Goal: Navigation & Orientation: Find specific page/section

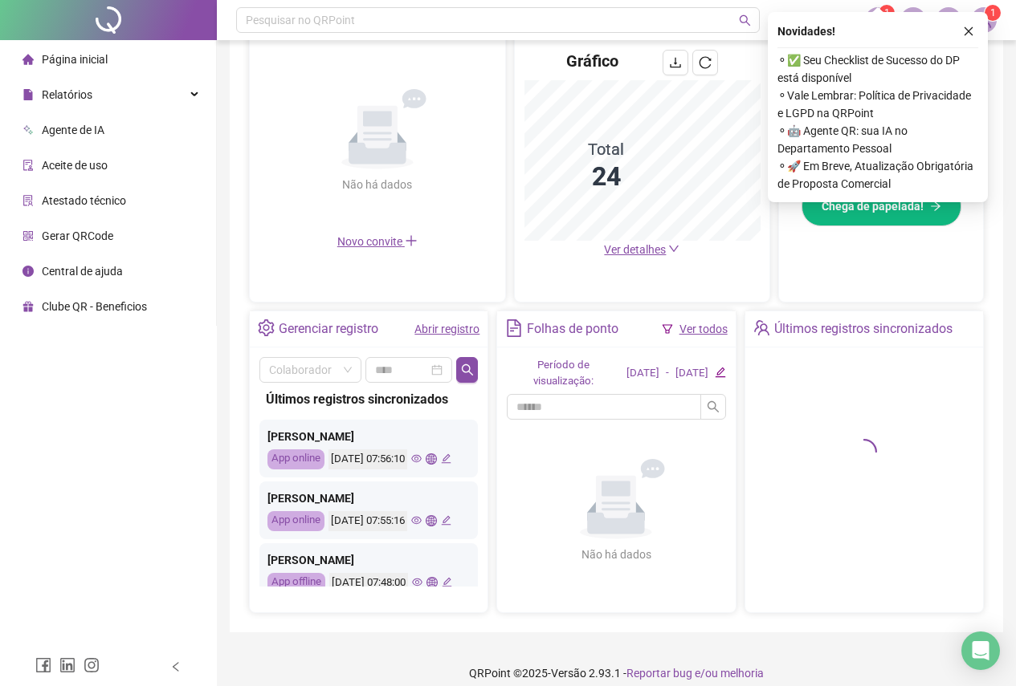
scroll to position [367, 0]
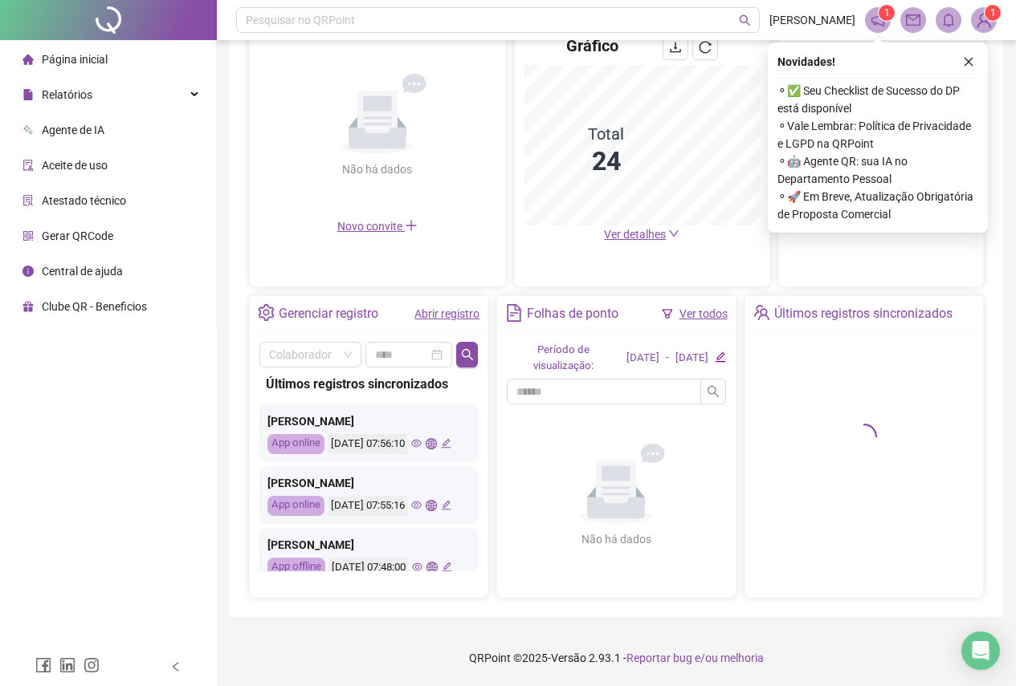
click at [411, 449] on icon "eye" at bounding box center [416, 443] width 10 height 10
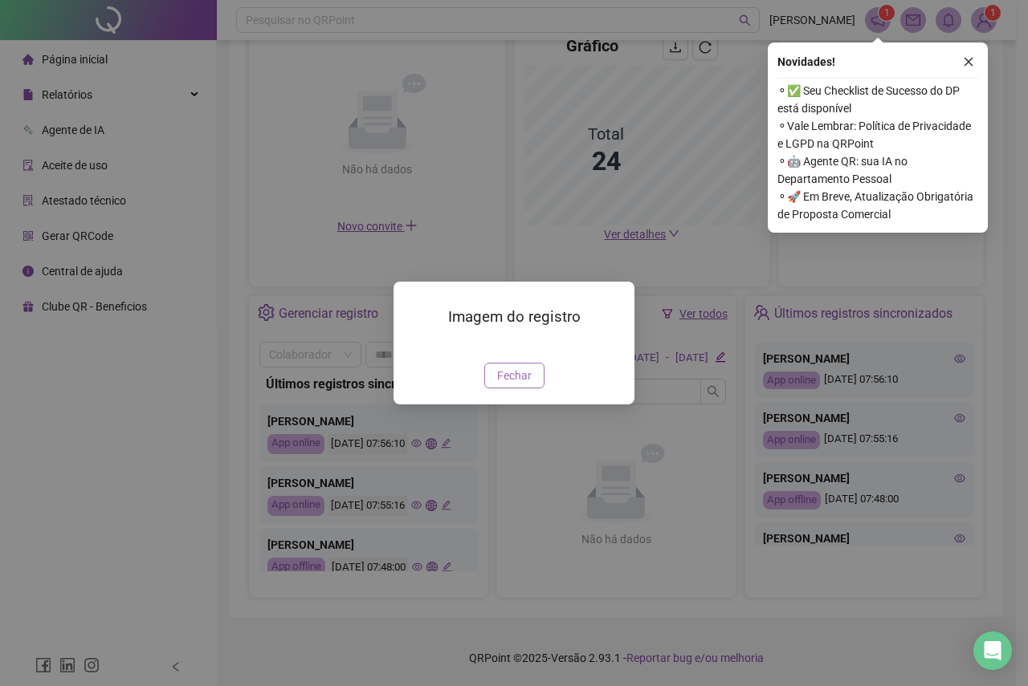
click at [505, 385] on span "Fechar" at bounding box center [514, 376] width 35 height 18
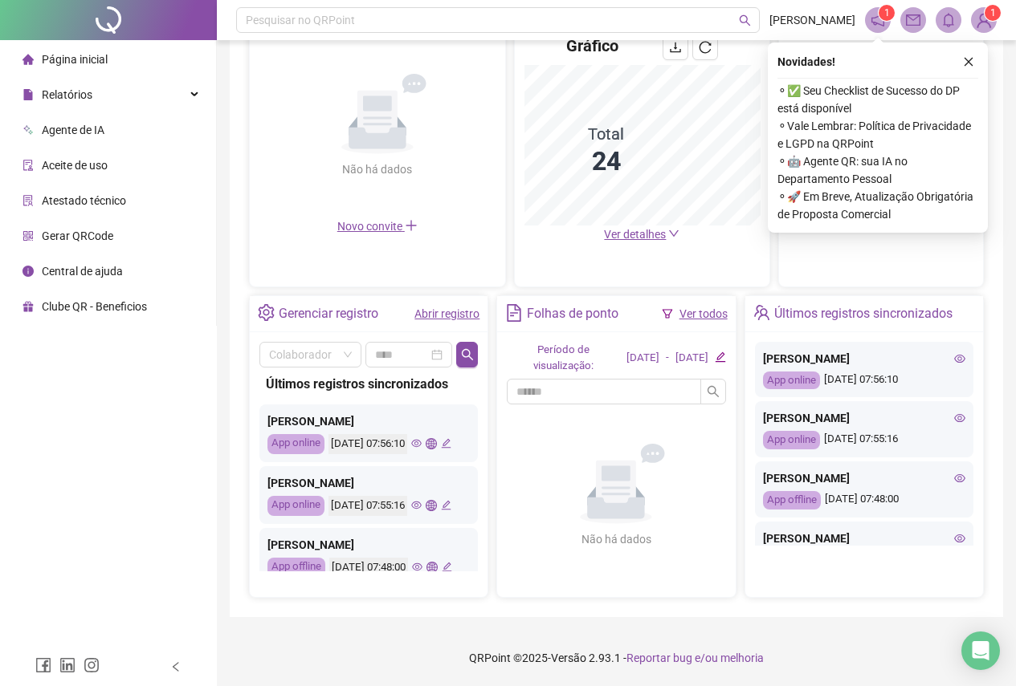
click at [411, 511] on icon "eye" at bounding box center [416, 505] width 10 height 10
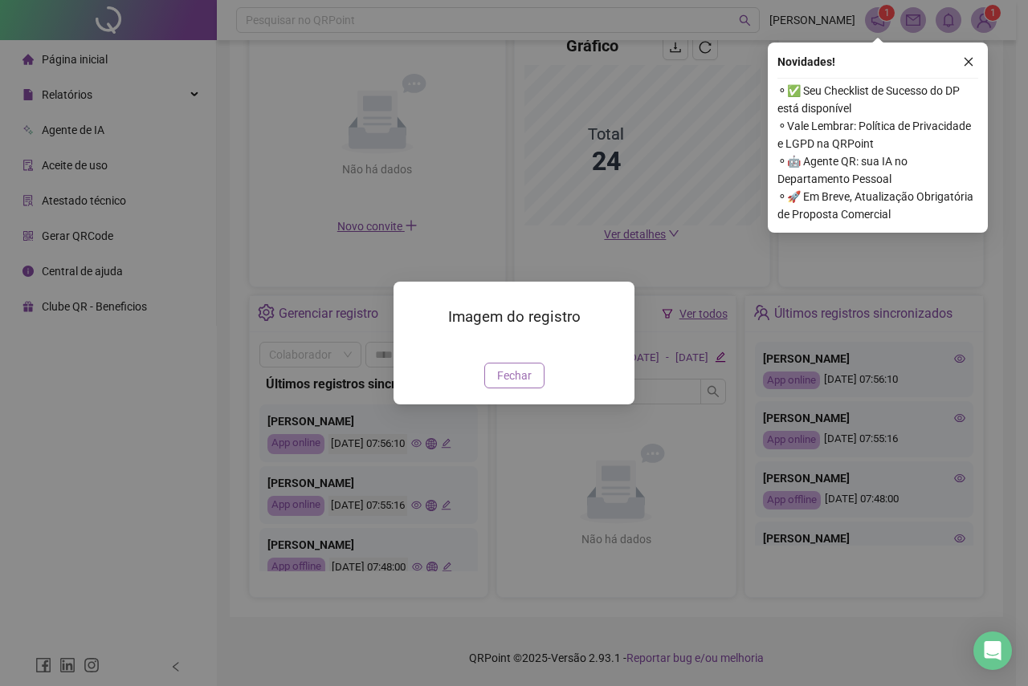
click at [503, 385] on span "Fechar" at bounding box center [514, 376] width 35 height 18
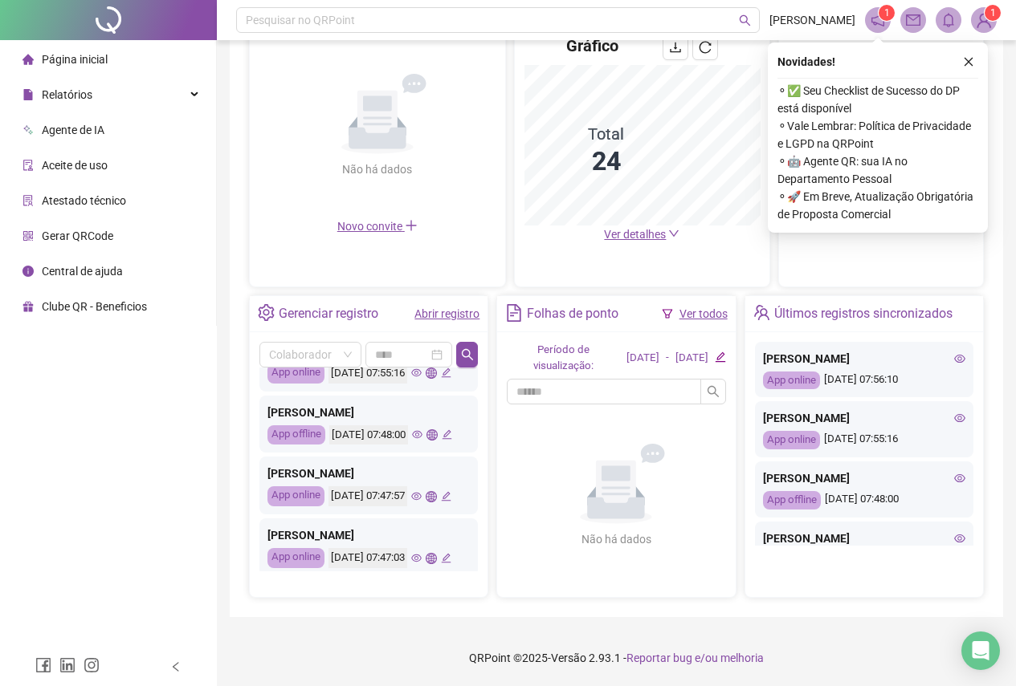
scroll to position [161, 0]
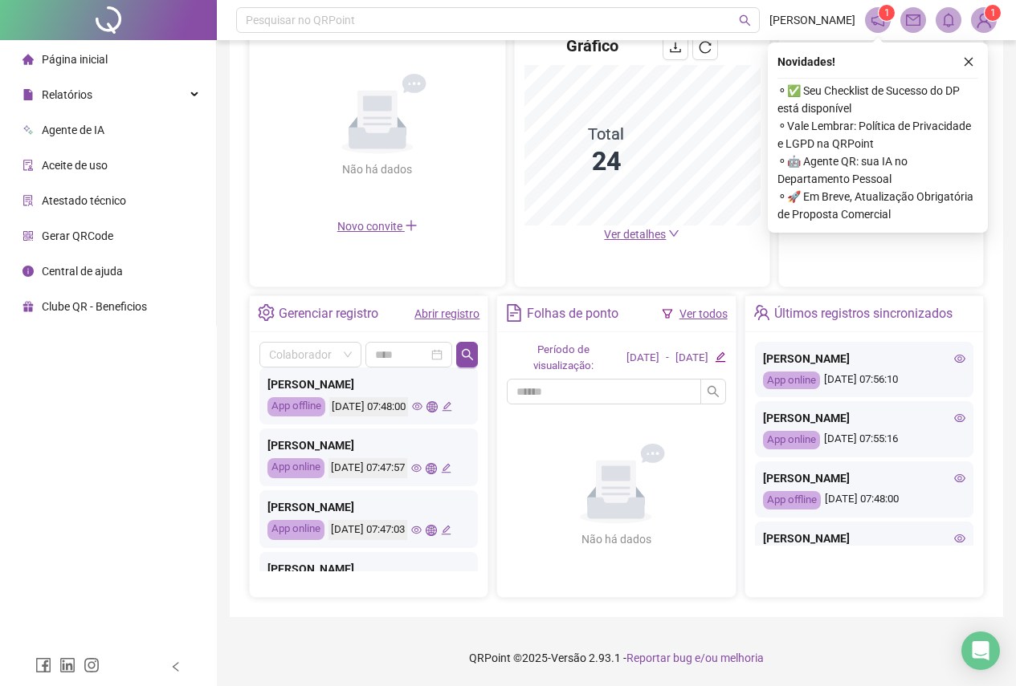
click at [412, 412] on icon "eye" at bounding box center [417, 406] width 10 height 10
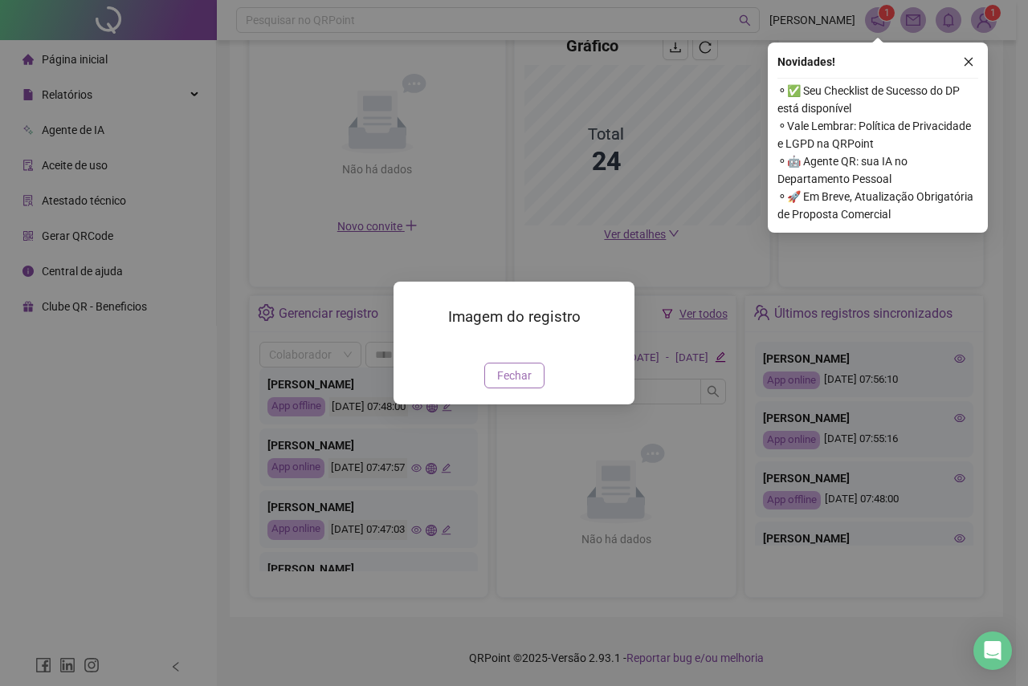
click at [507, 385] on span "Fechar" at bounding box center [514, 376] width 35 height 18
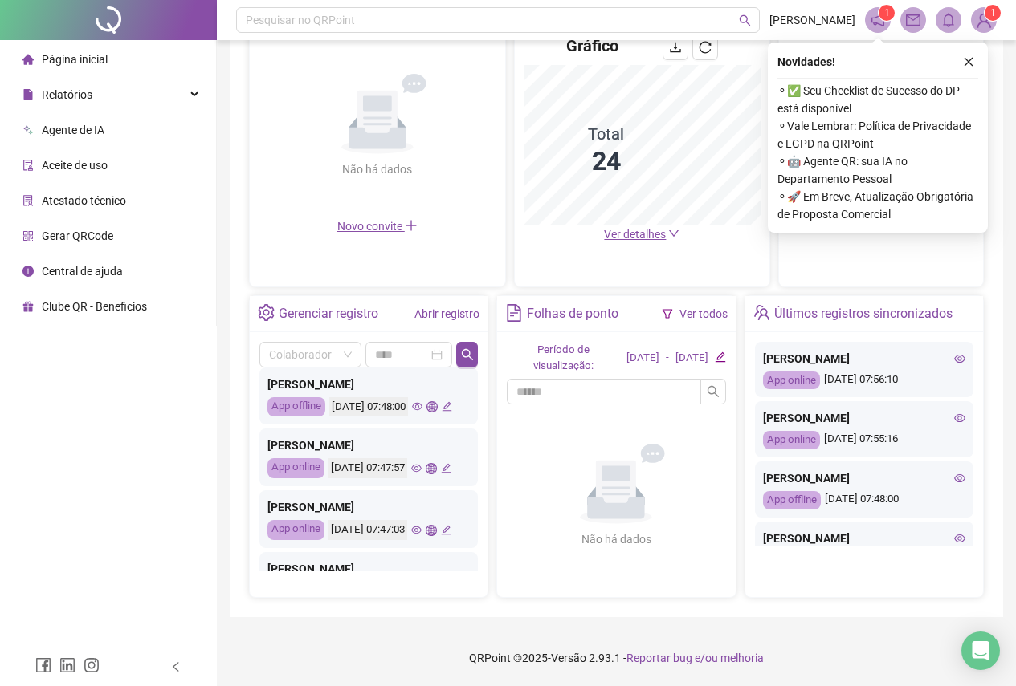
click at [386, 478] on div "[DATE] 07:47:57" at bounding box center [389, 468] width 123 height 20
click at [411, 473] on icon "eye" at bounding box center [416, 469] width 10 height 8
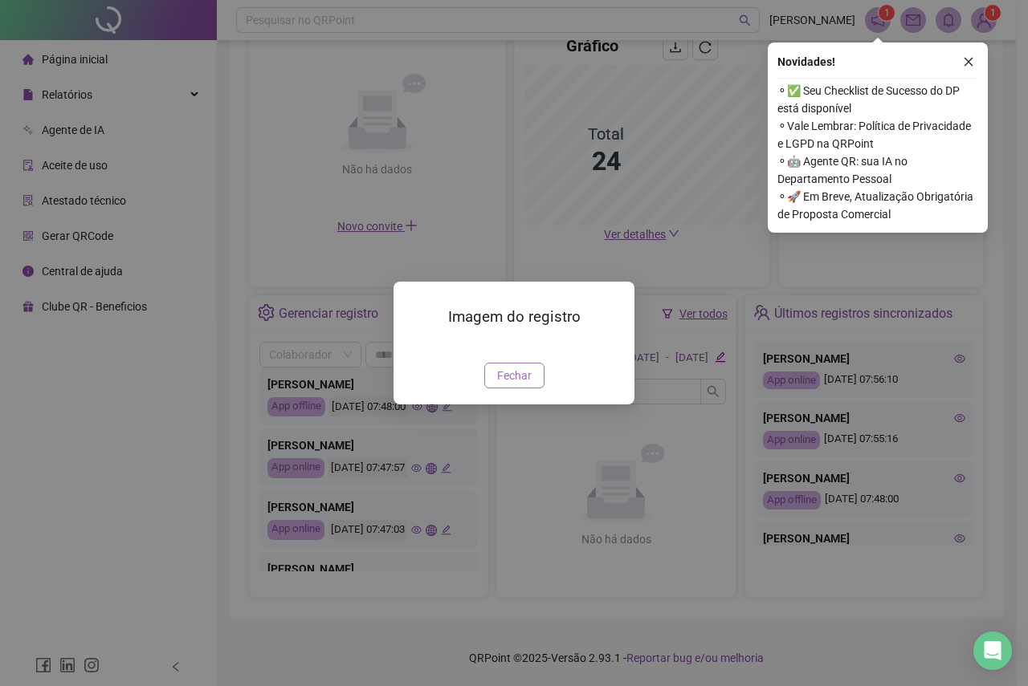
click at [511, 385] on span "Fechar" at bounding box center [514, 376] width 35 height 18
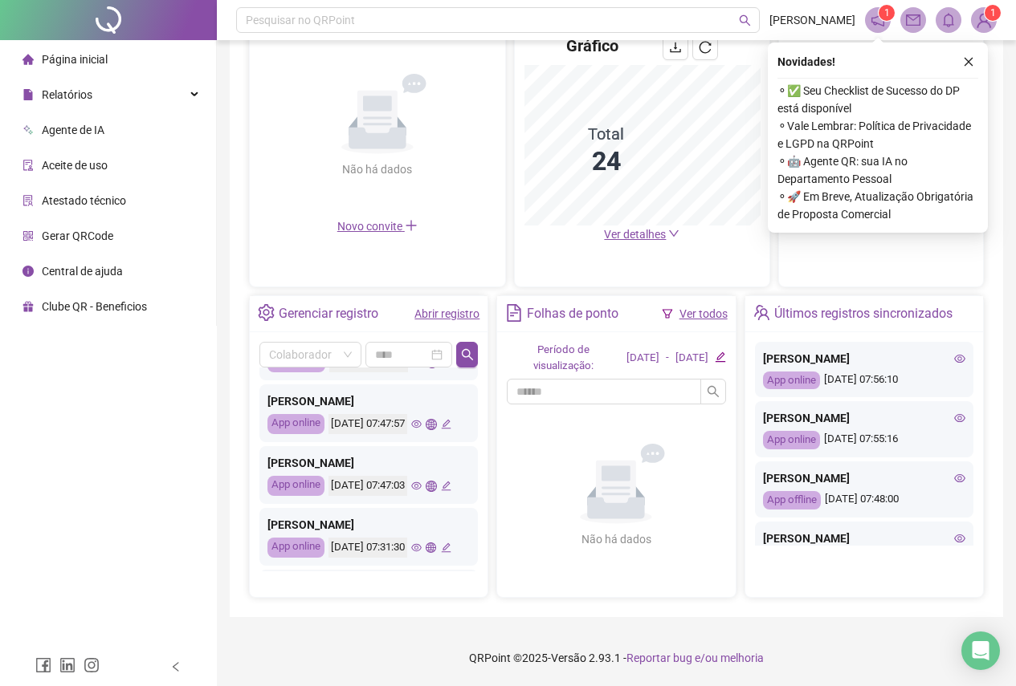
scroll to position [321, 0]
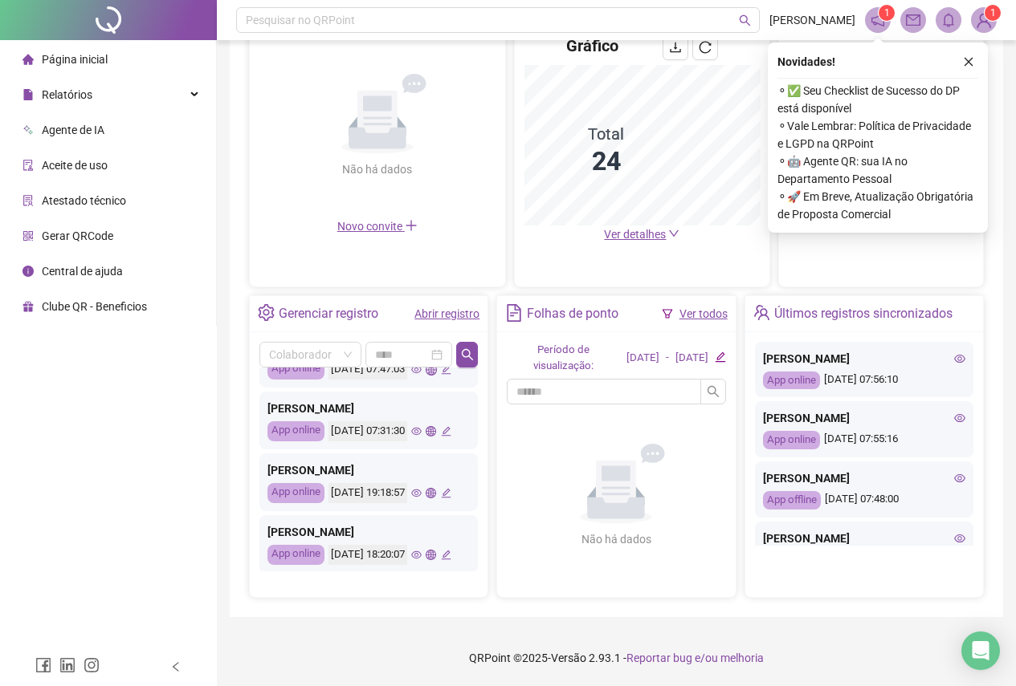
click at [372, 442] on div "[DATE] 07:31:30" at bounding box center [389, 431] width 123 height 20
click at [411, 437] on icon "eye" at bounding box center [416, 431] width 10 height 10
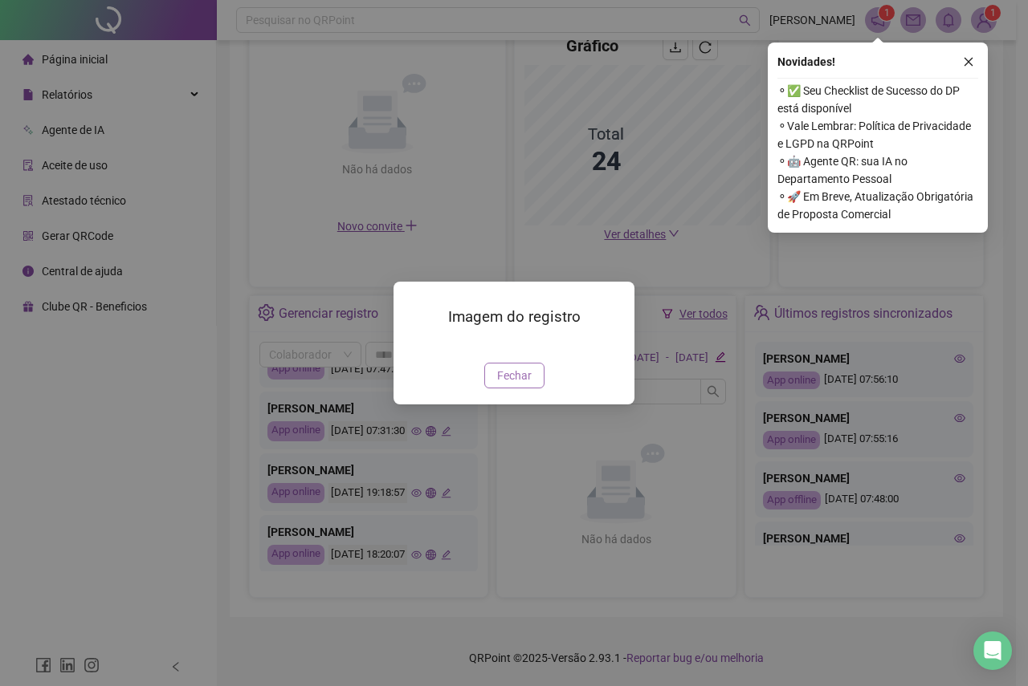
click at [497, 385] on span "Fechar" at bounding box center [514, 376] width 35 height 18
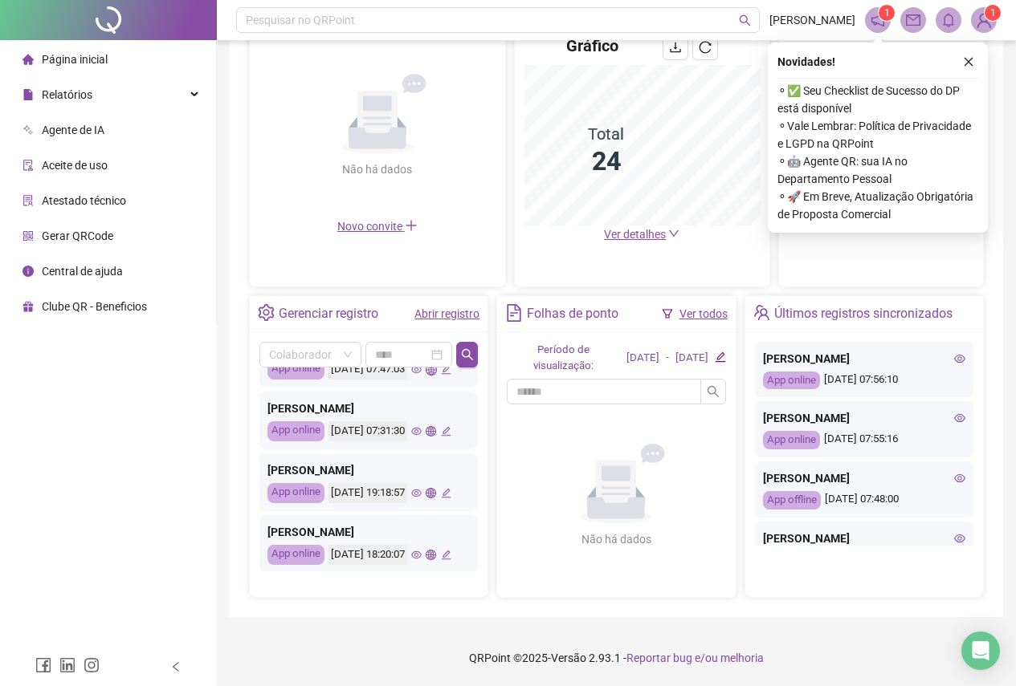
click at [411, 375] on icon "eye" at bounding box center [416, 369] width 10 height 10
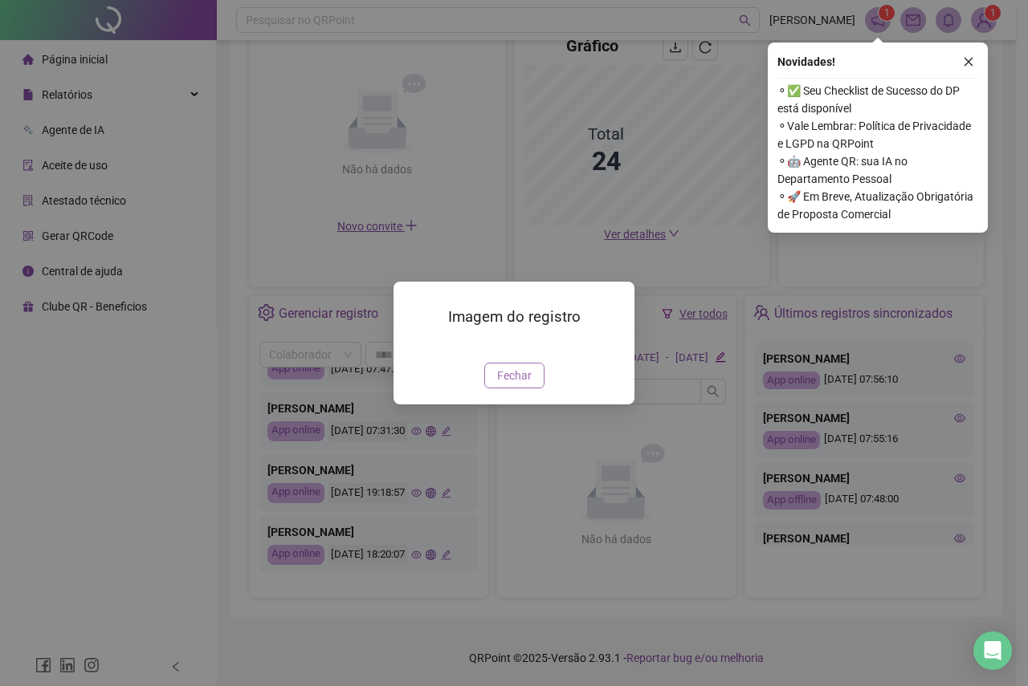
drag, startPoint x: 518, startPoint y: 470, endPoint x: 438, endPoint y: 511, distance: 90.1
click at [517, 385] on span "Fechar" at bounding box center [514, 376] width 35 height 18
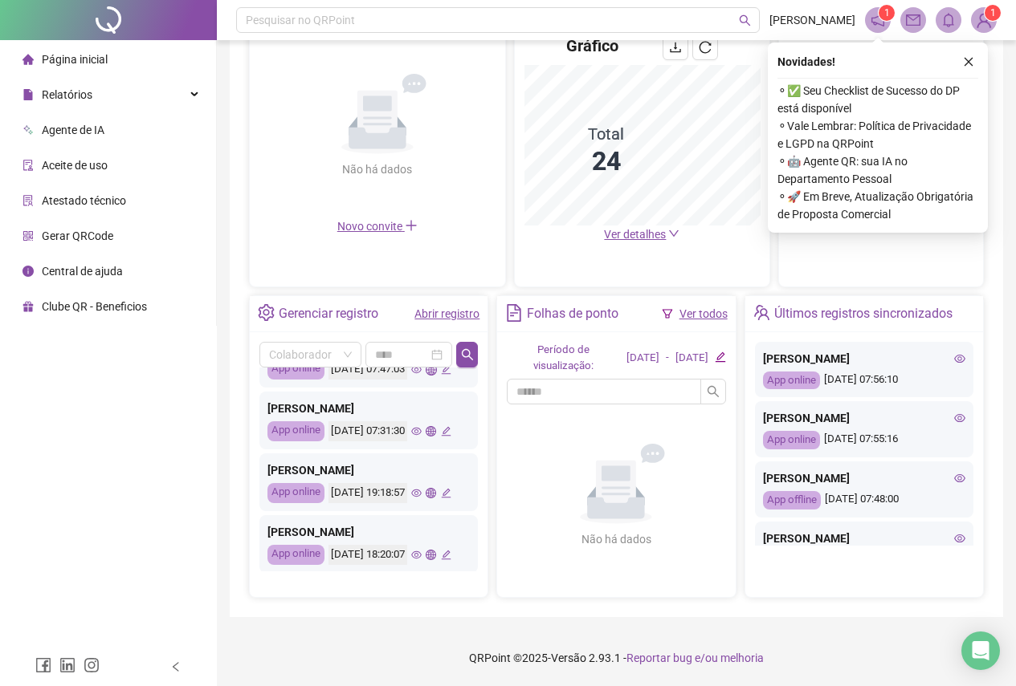
click at [411, 436] on icon "eye" at bounding box center [416, 432] width 10 height 8
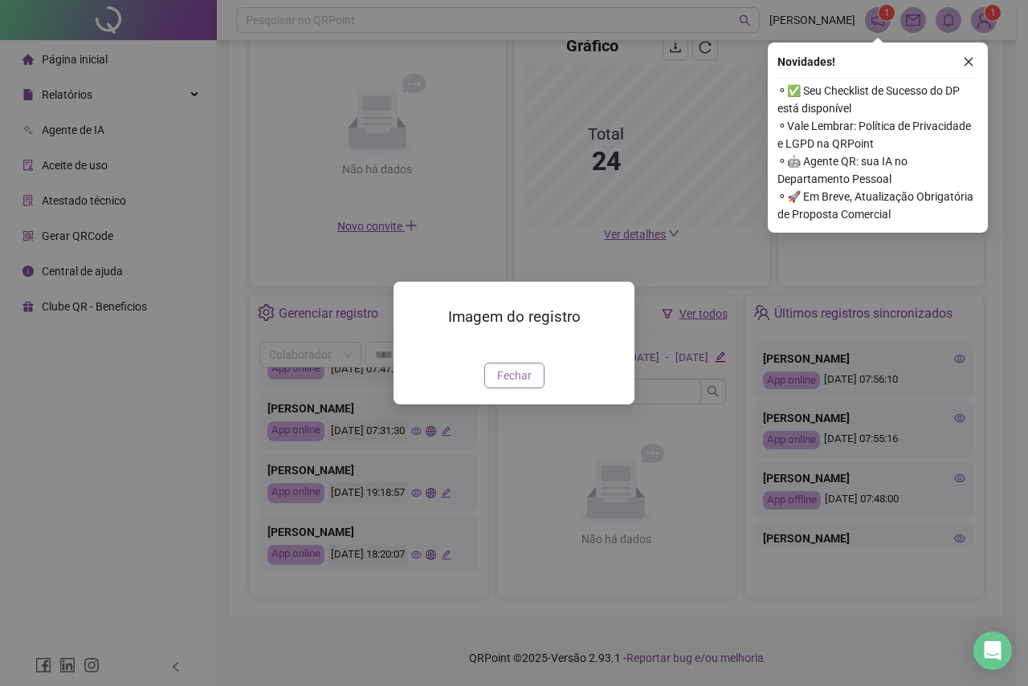
click at [511, 385] on span "Fechar" at bounding box center [514, 376] width 35 height 18
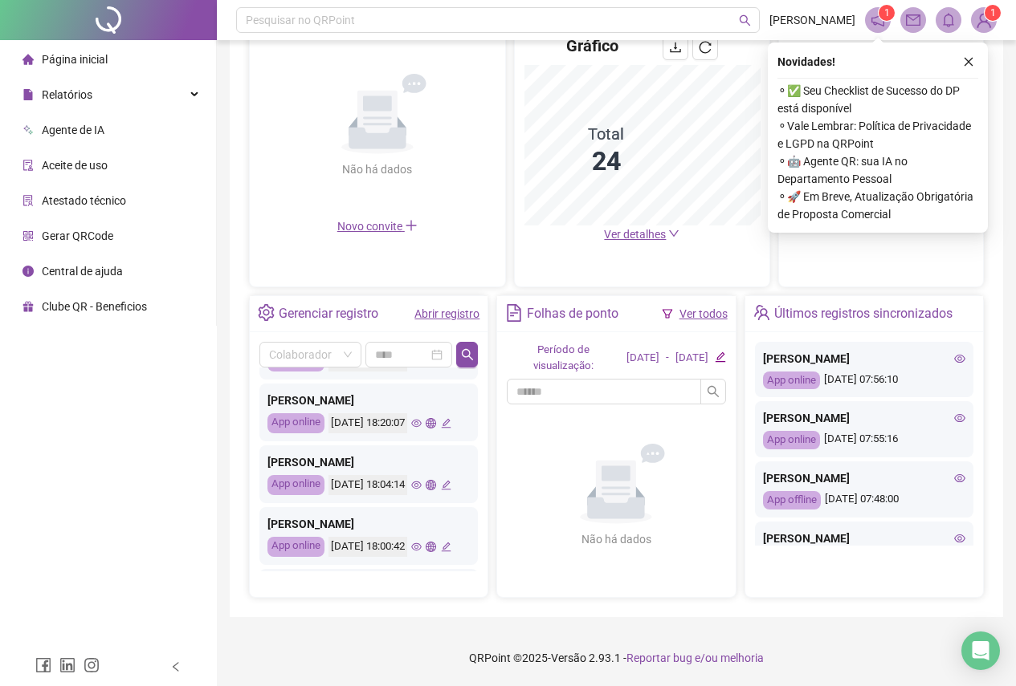
scroll to position [482, 0]
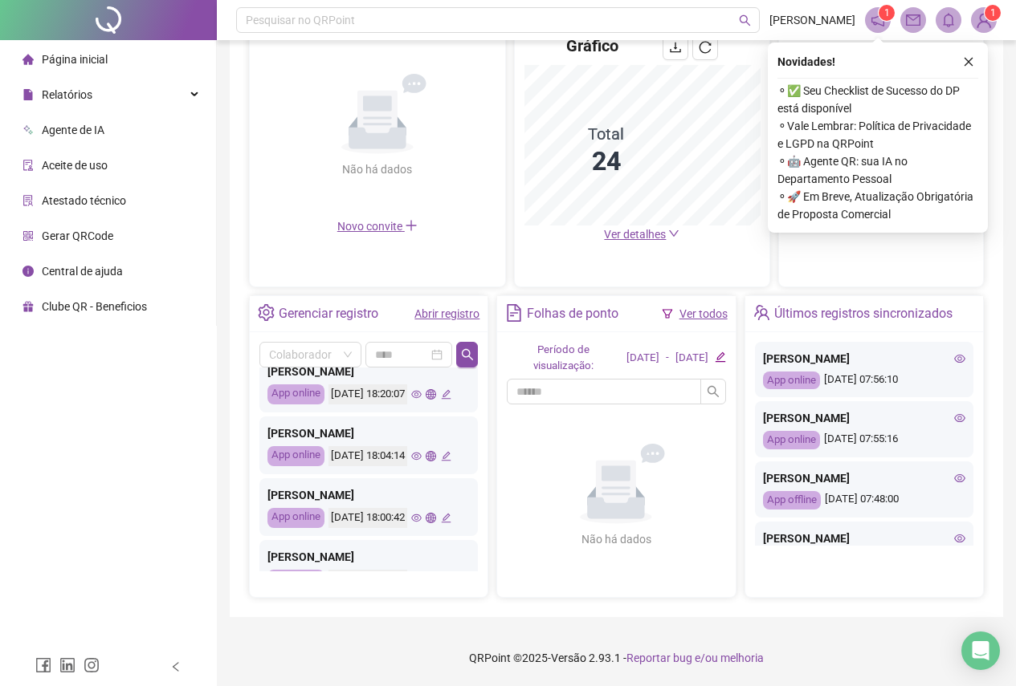
click at [411, 337] on icon "eye" at bounding box center [416, 333] width 10 height 8
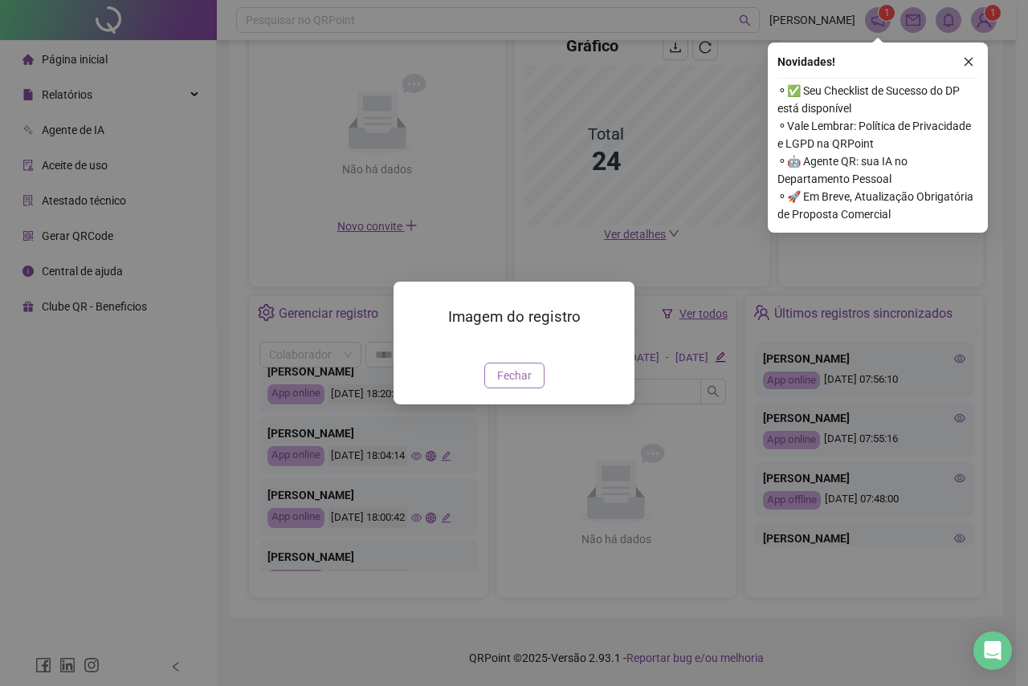
click at [508, 389] on button "Fechar" at bounding box center [514, 376] width 60 height 26
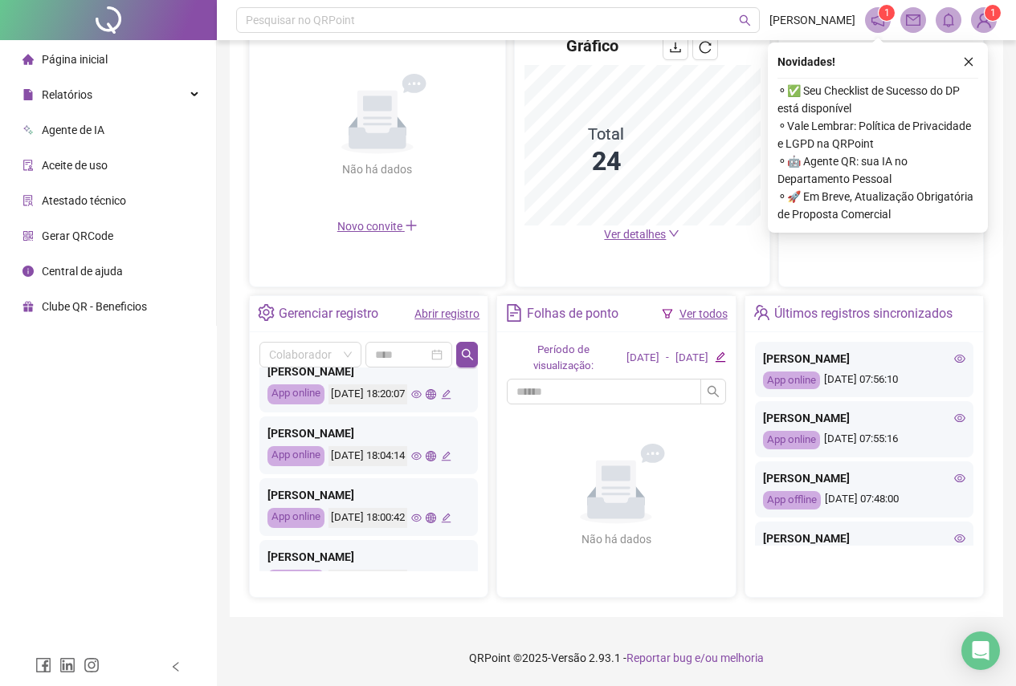
scroll to position [562, 0]
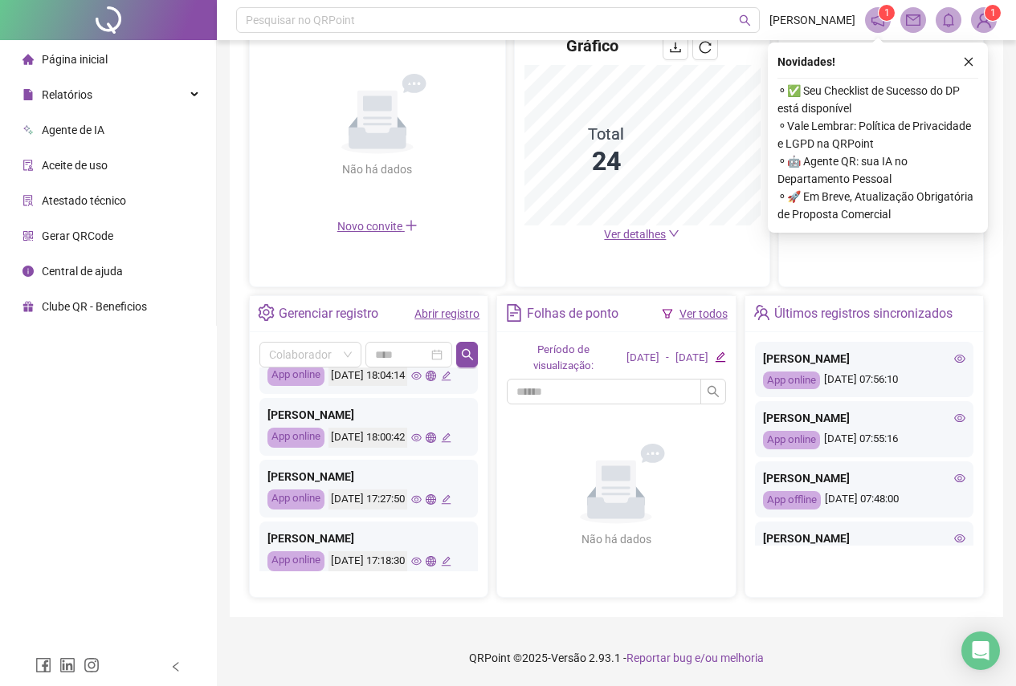
click at [411, 319] on icon "eye" at bounding box center [416, 315] width 10 height 8
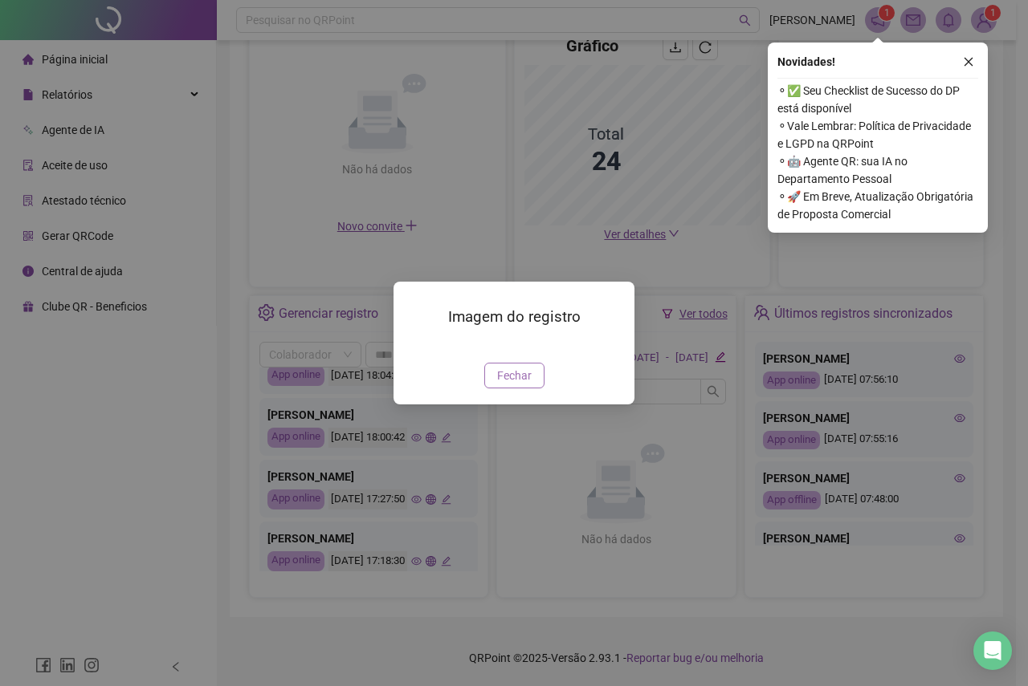
click at [511, 381] on span "Fechar" at bounding box center [514, 376] width 35 height 18
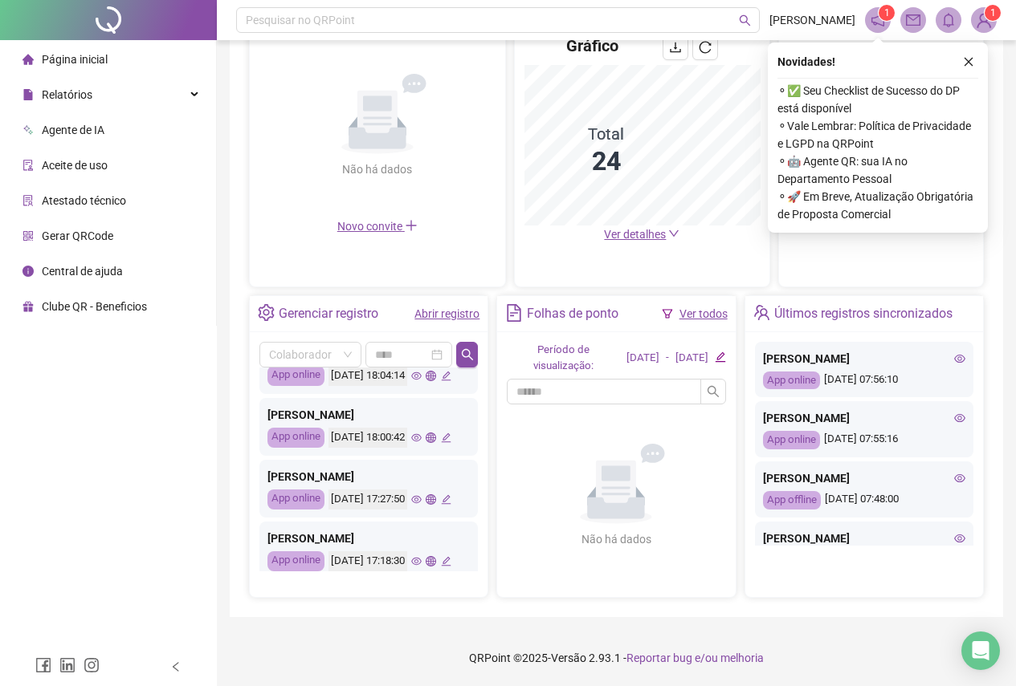
click at [411, 320] on icon "eye" at bounding box center [416, 314] width 10 height 10
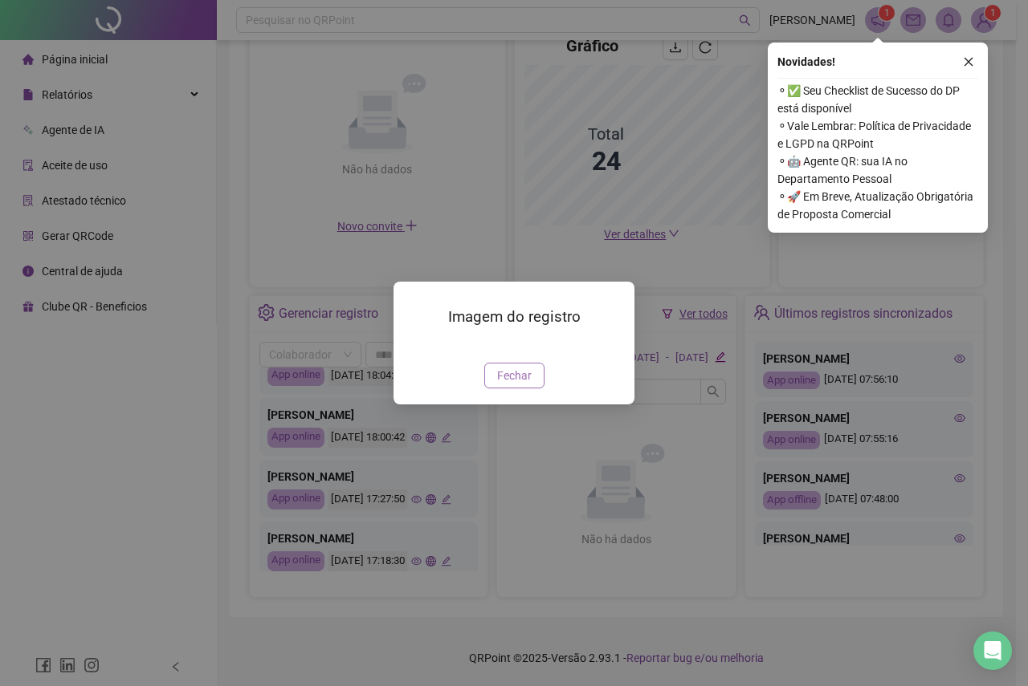
click at [507, 385] on span "Fechar" at bounding box center [514, 376] width 35 height 18
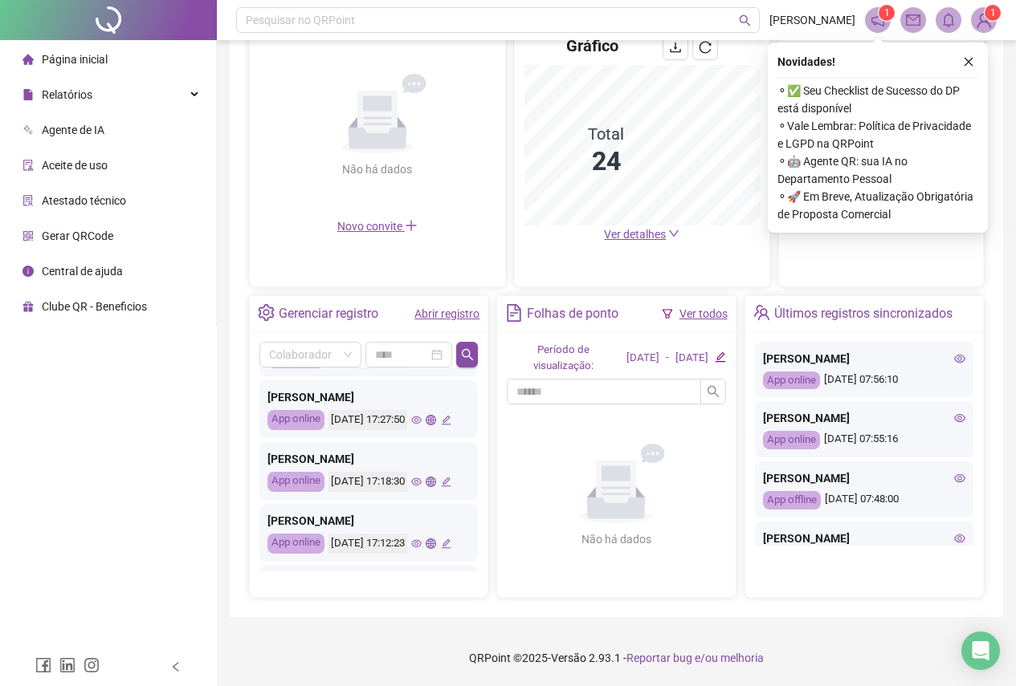
scroll to position [642, 0]
click at [411, 301] on icon "eye" at bounding box center [416, 296] width 10 height 10
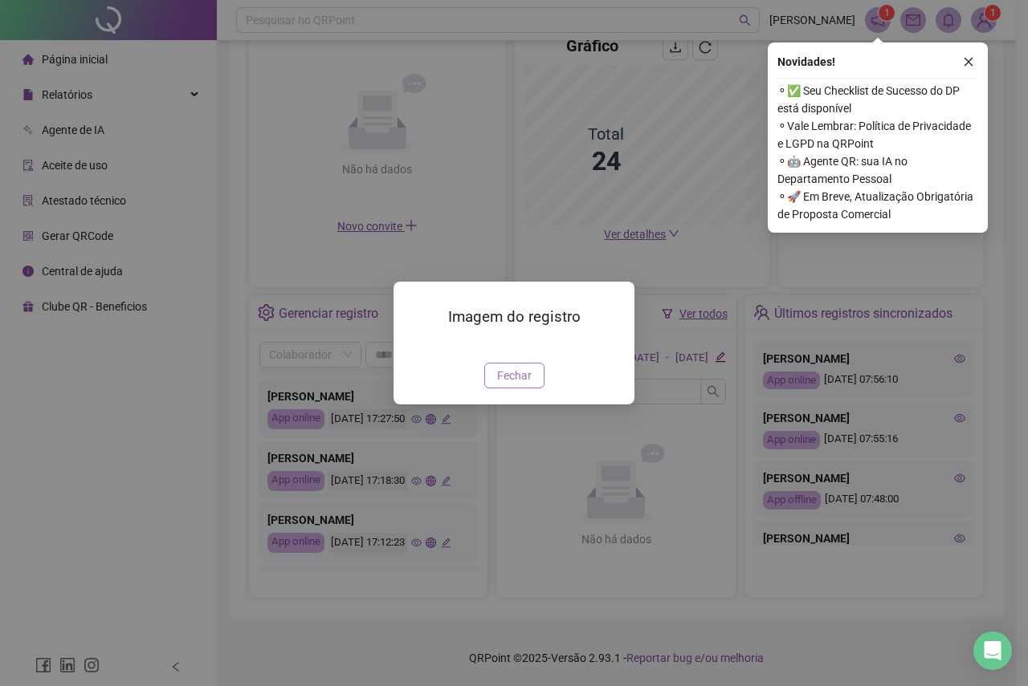
click at [523, 385] on span "Fechar" at bounding box center [514, 376] width 35 height 18
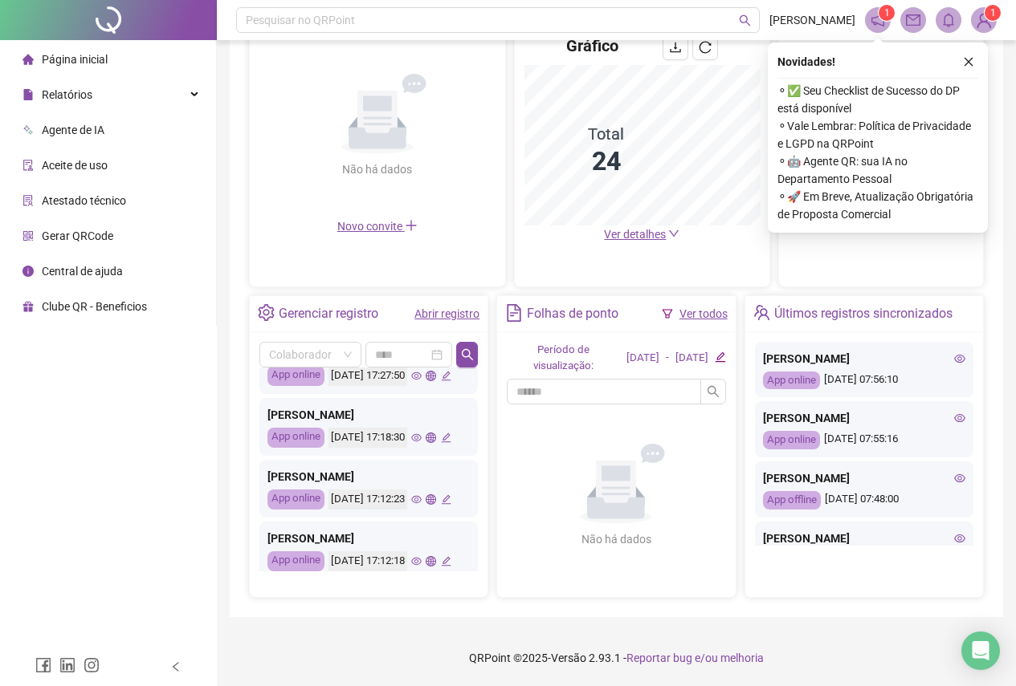
scroll to position [722, 0]
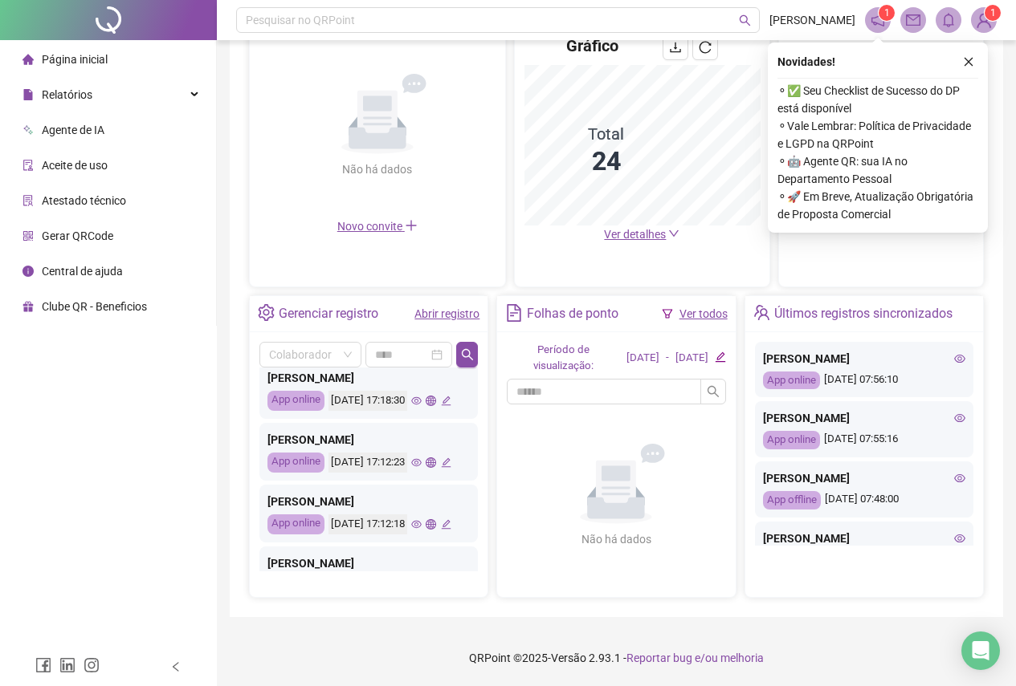
click at [411, 283] on icon "eye" at bounding box center [416, 277] width 10 height 10
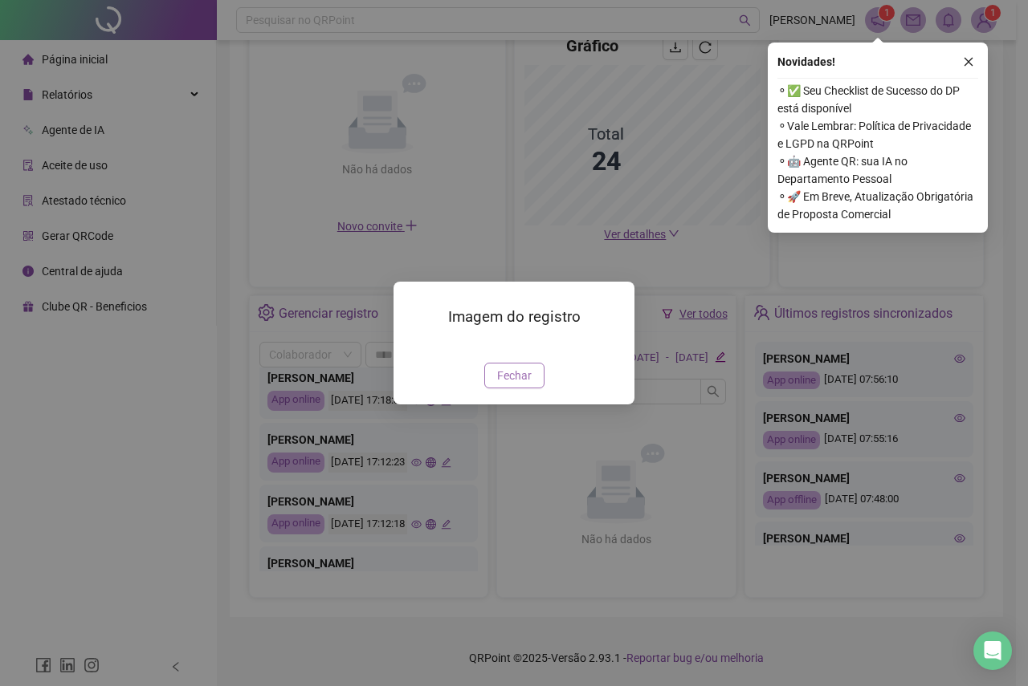
click at [516, 385] on span "Fechar" at bounding box center [514, 376] width 35 height 18
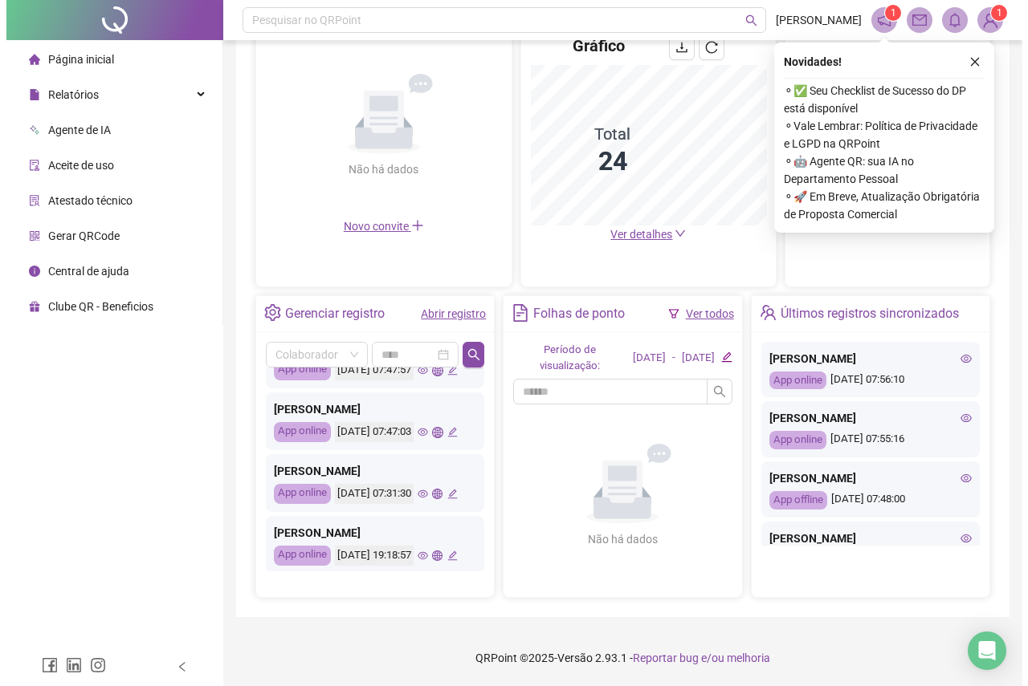
scroll to position [401, 0]
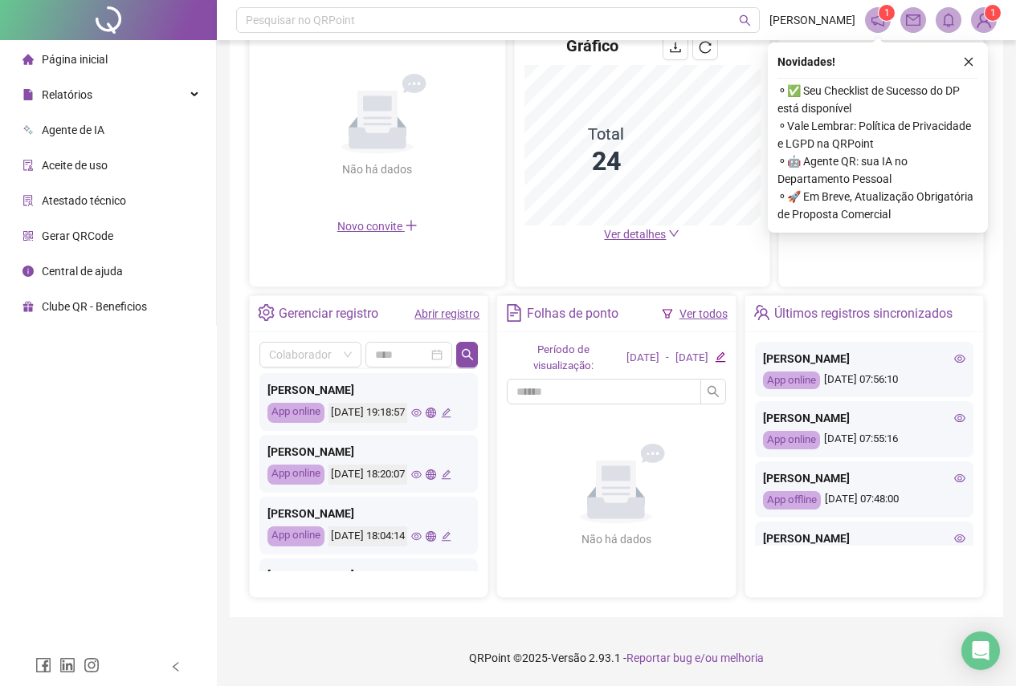
click at [411, 356] on icon "eye" at bounding box center [416, 351] width 10 height 10
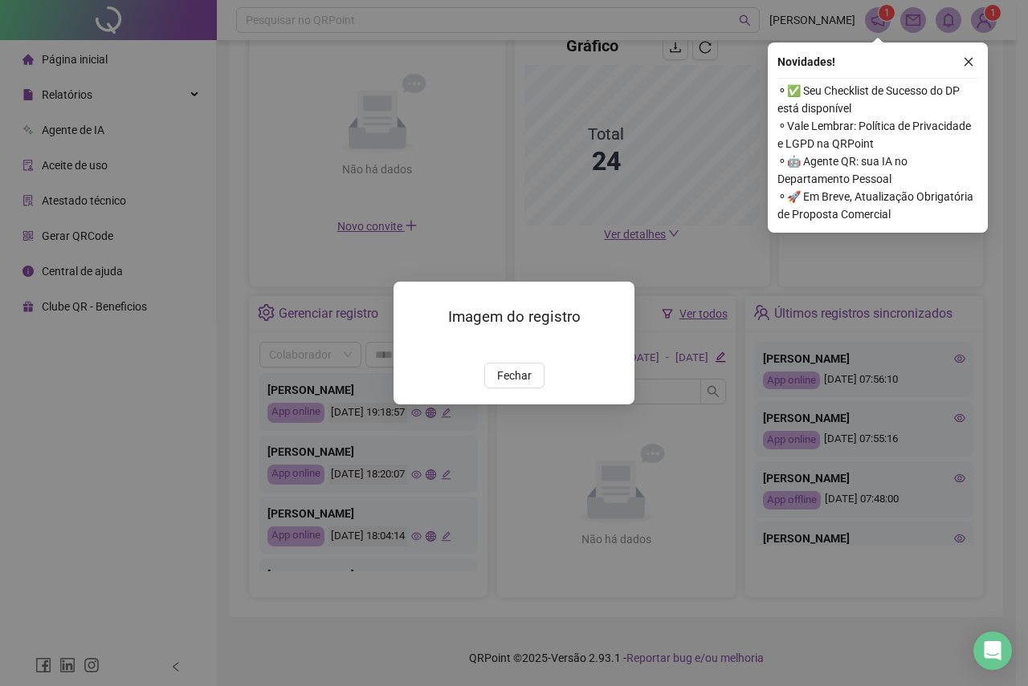
click at [413, 346] on img at bounding box center [413, 346] width 0 height 0
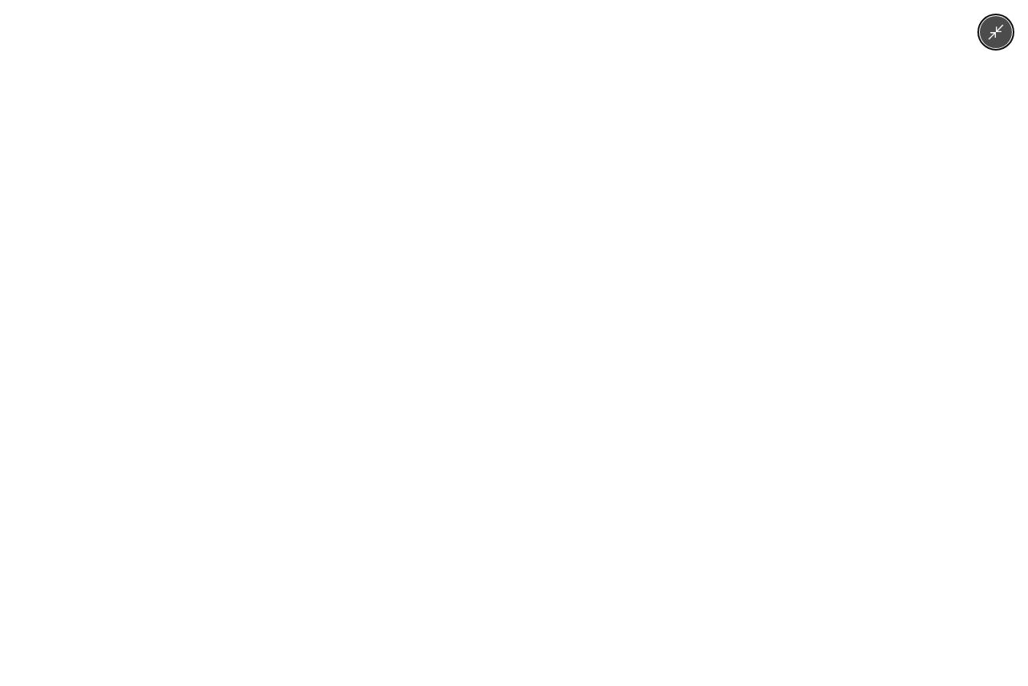
click at [415, 471] on img at bounding box center [513, 343] width 515 height 686
